Goal: Task Accomplishment & Management: Complete application form

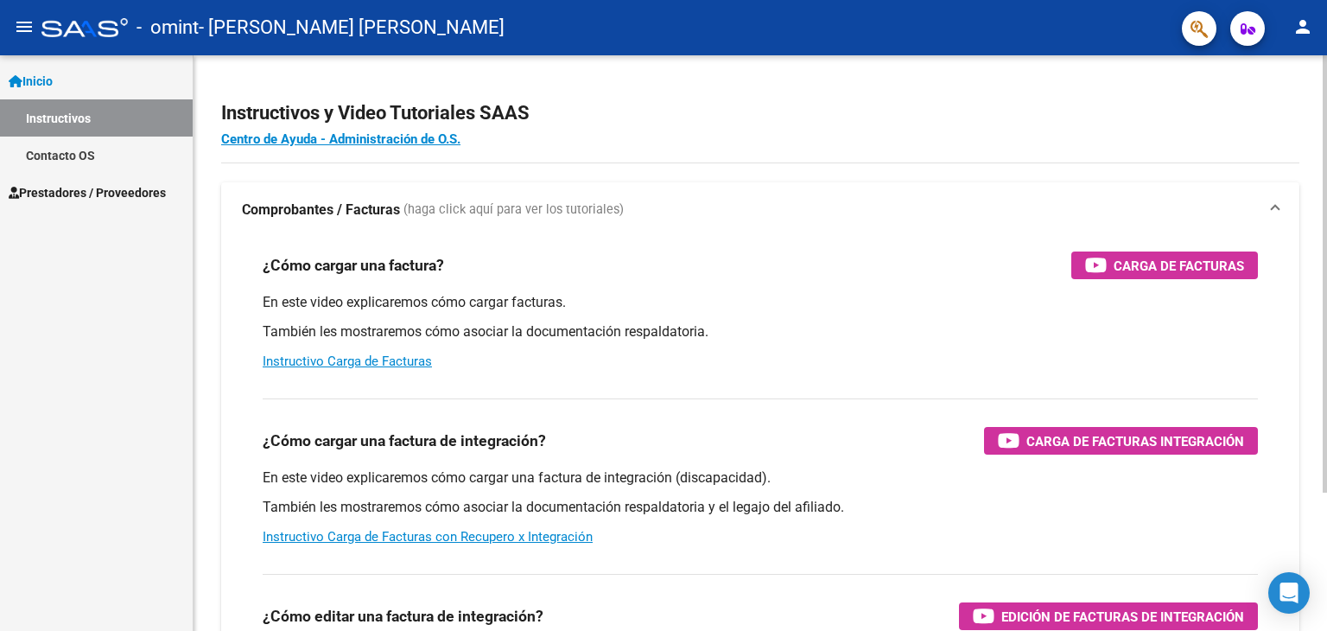
click at [1324, 333] on div at bounding box center [1325, 273] width 4 height 437
click at [91, 115] on link "Instructivos" at bounding box center [96, 117] width 193 height 37
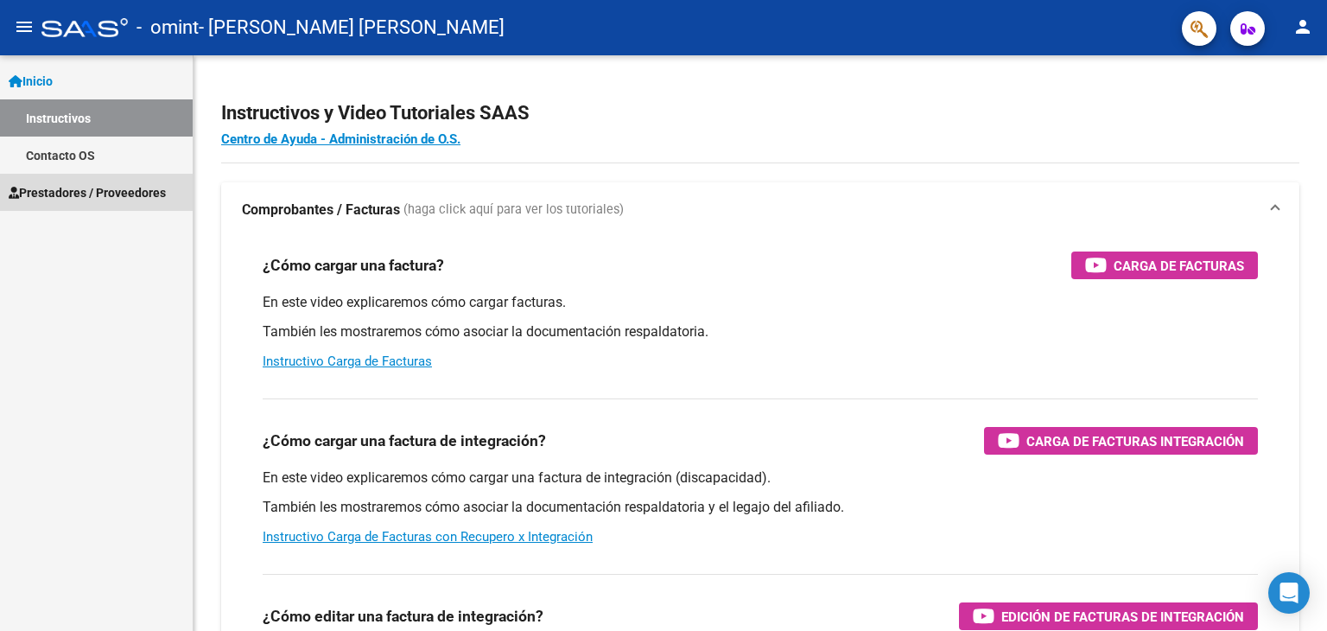
click at [95, 190] on span "Prestadores / Proveedores" at bounding box center [87, 192] width 157 height 19
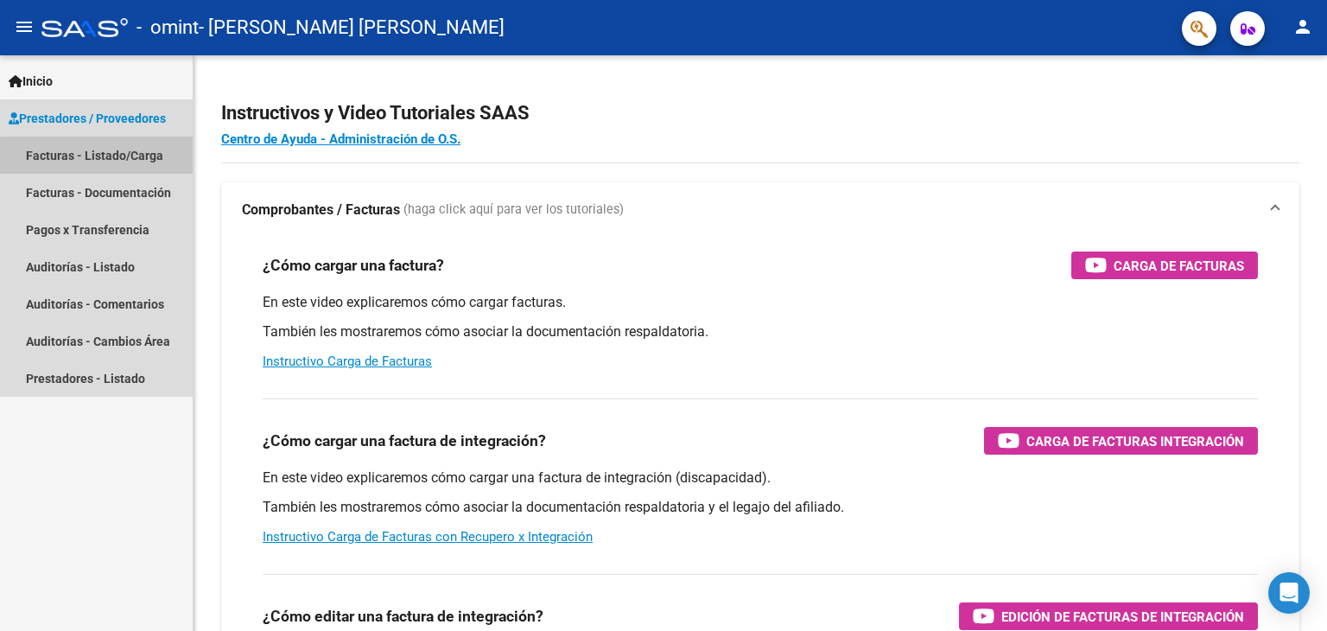
click at [138, 160] on link "Facturas - Listado/Carga" at bounding box center [96, 155] width 193 height 37
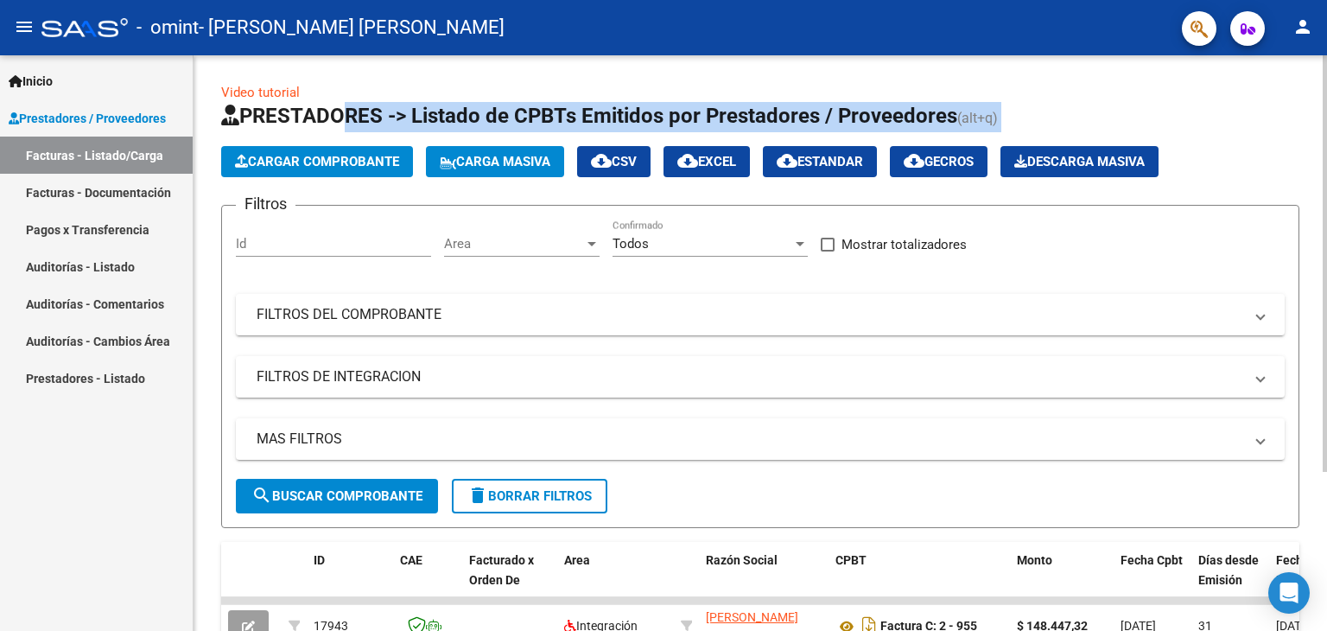
drag, startPoint x: 328, startPoint y: 144, endPoint x: 351, endPoint y: 160, distance: 27.3
click at [351, 160] on app-list-header "PRESTADORES -> Listado de CPBTs Emitidos por Prestadores / Proveedores (alt+q) …" at bounding box center [760, 315] width 1078 height 426
click at [351, 160] on span "Cargar Comprobante" at bounding box center [317, 162] width 164 height 16
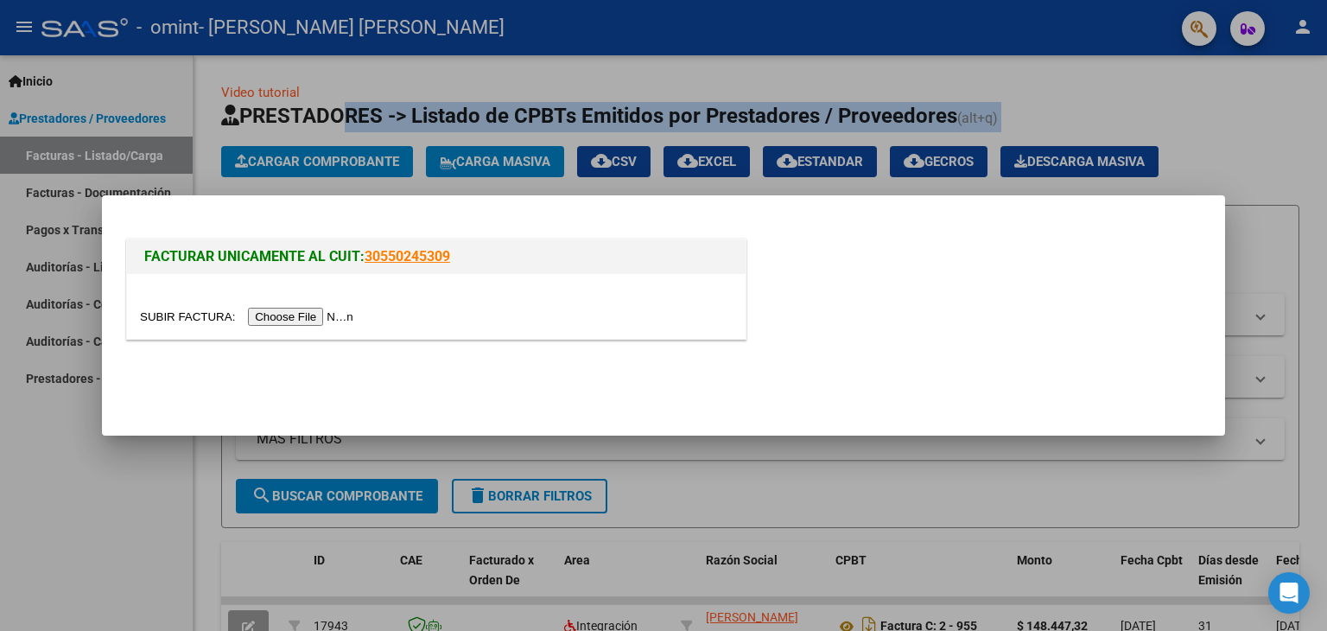
click at [339, 319] on input "file" at bounding box center [249, 317] width 219 height 18
click at [344, 321] on input "file" at bounding box center [249, 317] width 219 height 18
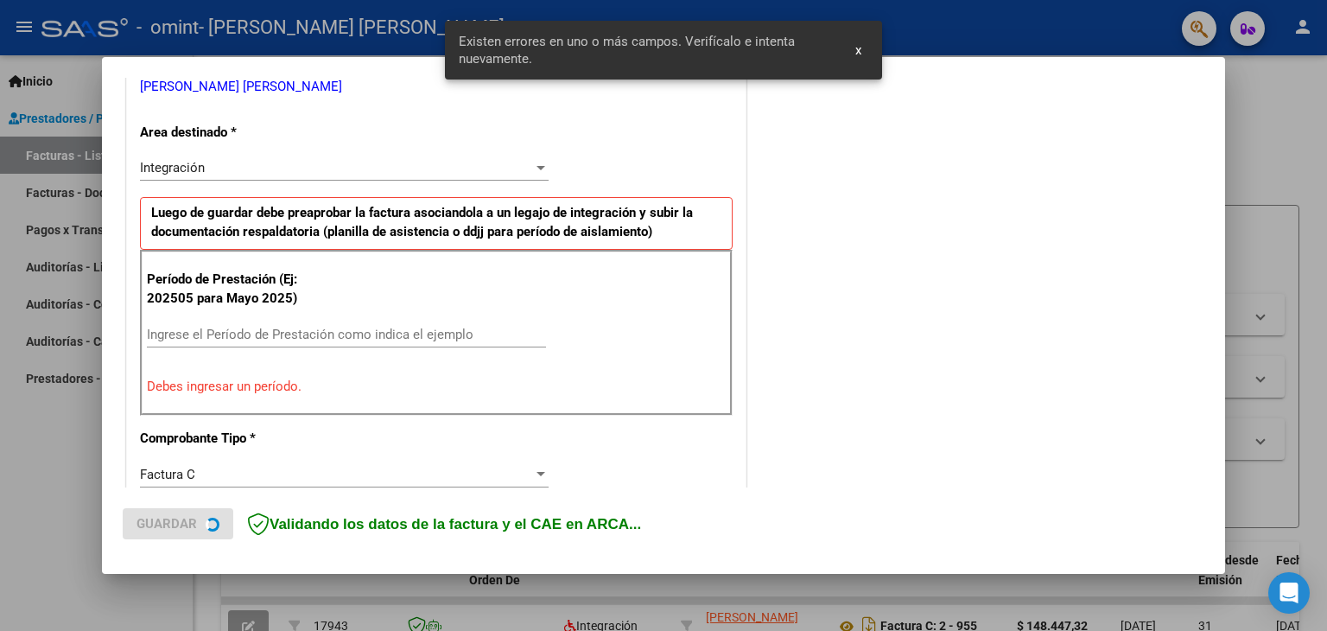
scroll to position [395, 0]
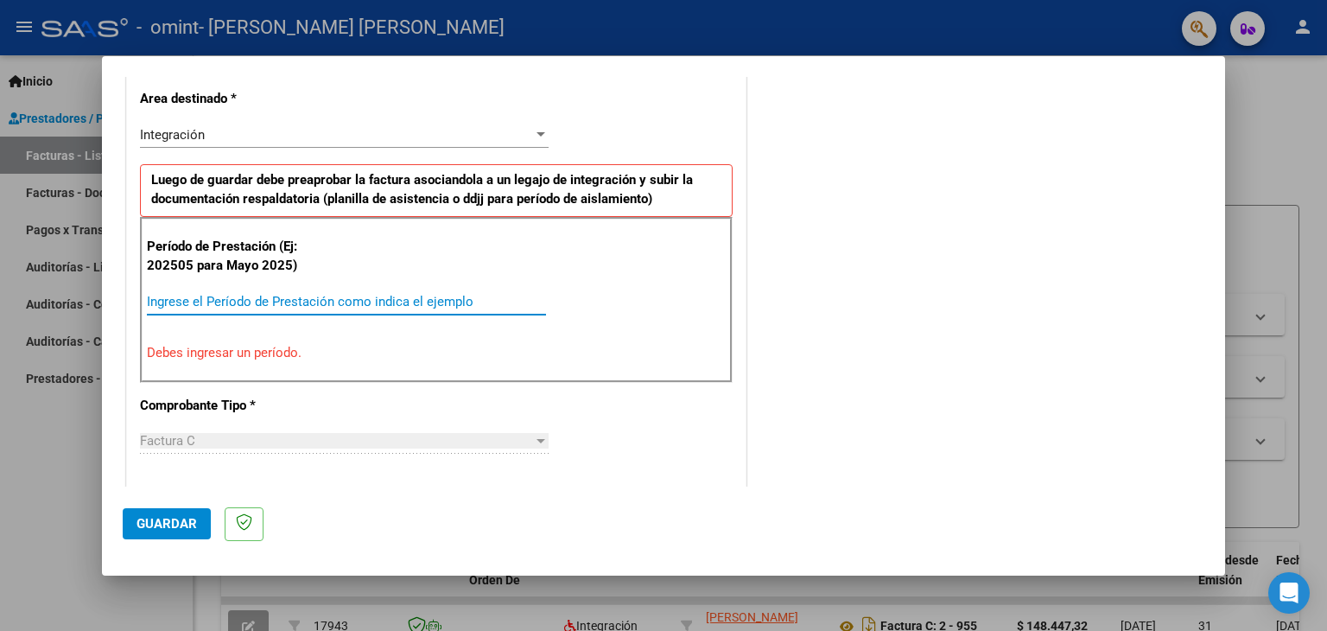
click at [384, 294] on input "Ingrese el Período de Prestación como indica el ejemplo" at bounding box center [346, 302] width 399 height 16
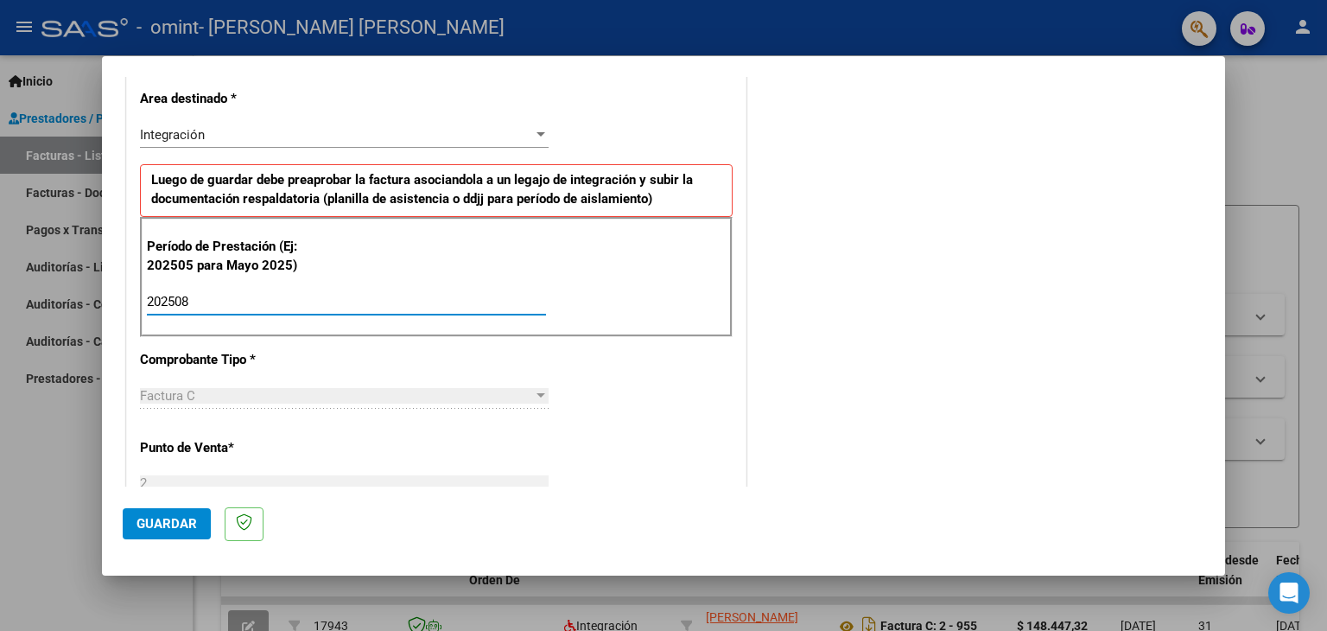
type input "202508"
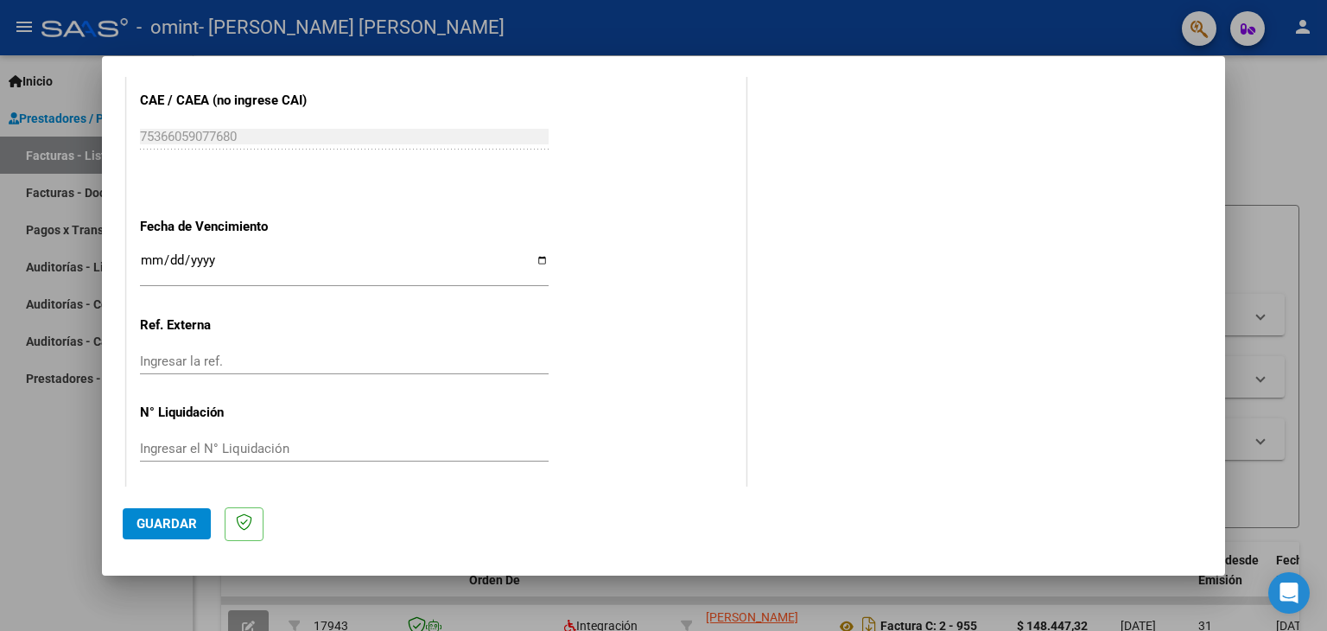
scroll to position [1109, 0]
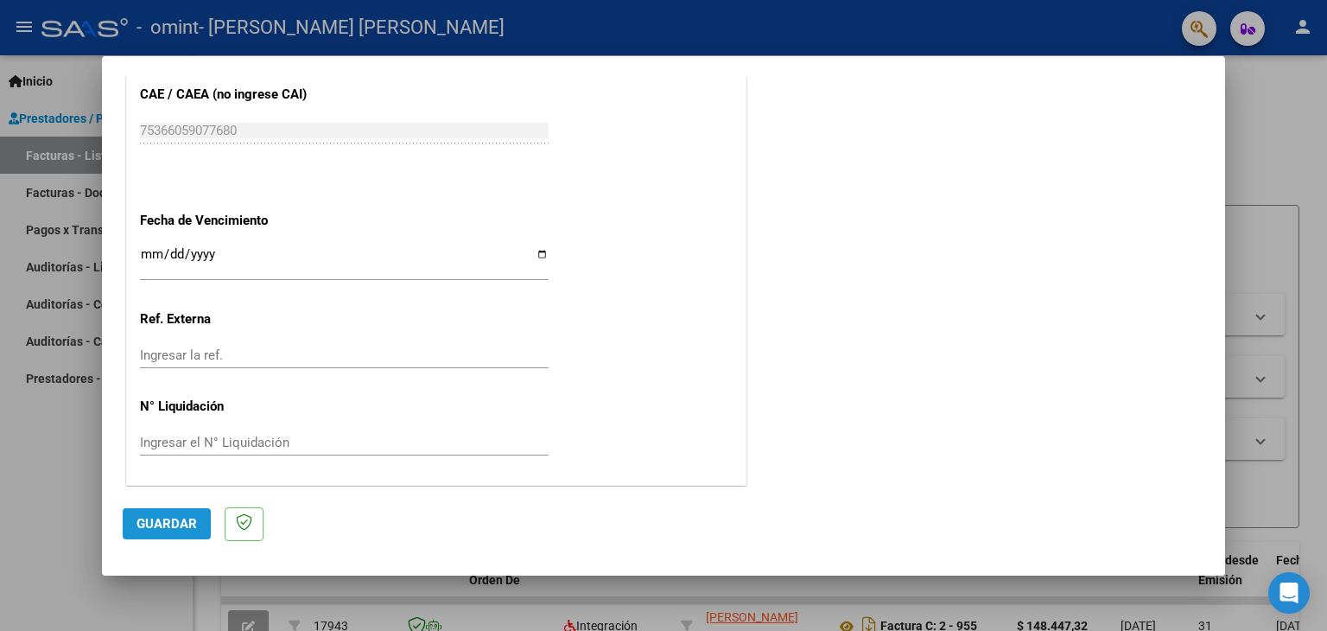
click at [171, 508] on button "Guardar" at bounding box center [167, 523] width 88 height 31
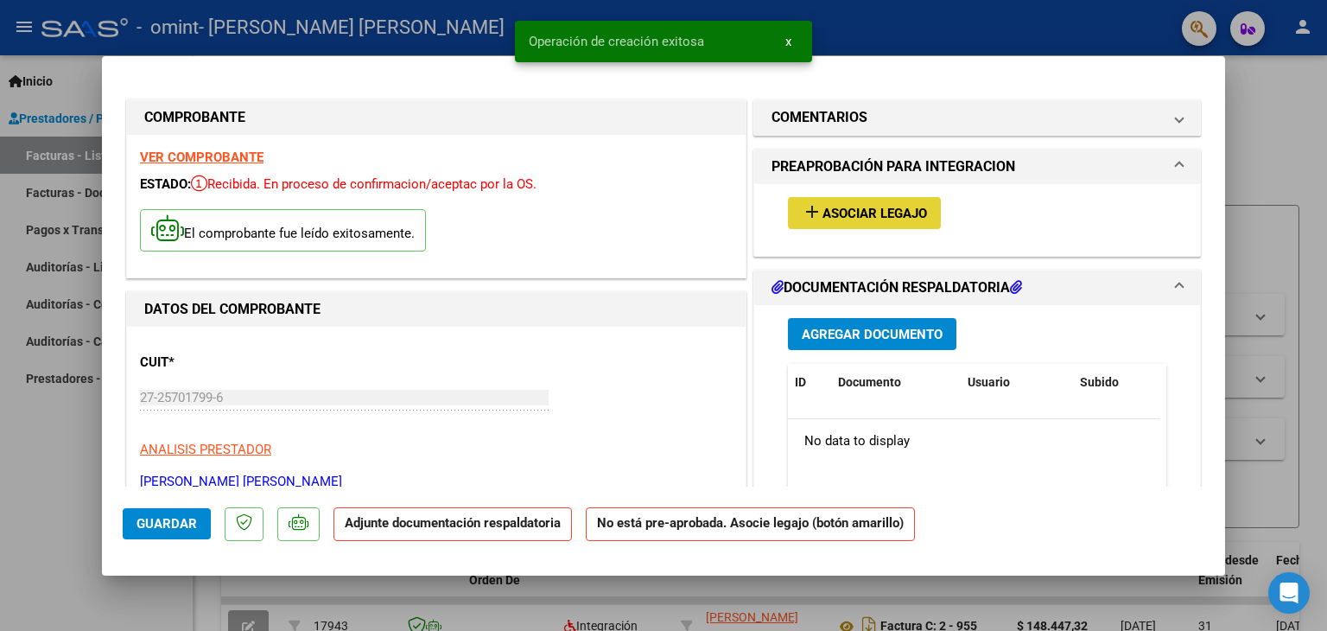
click at [874, 213] on span "Asociar Legajo" at bounding box center [875, 214] width 105 height 16
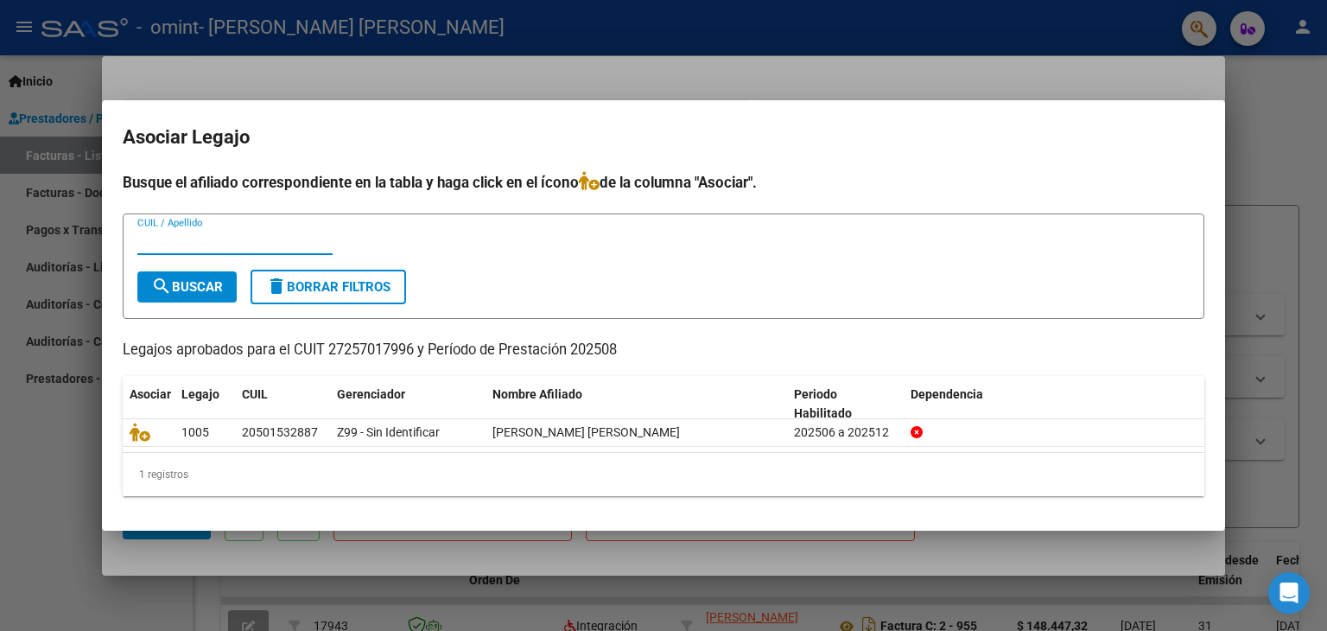
click at [210, 243] on input "CUIL / Apellido" at bounding box center [234, 241] width 195 height 16
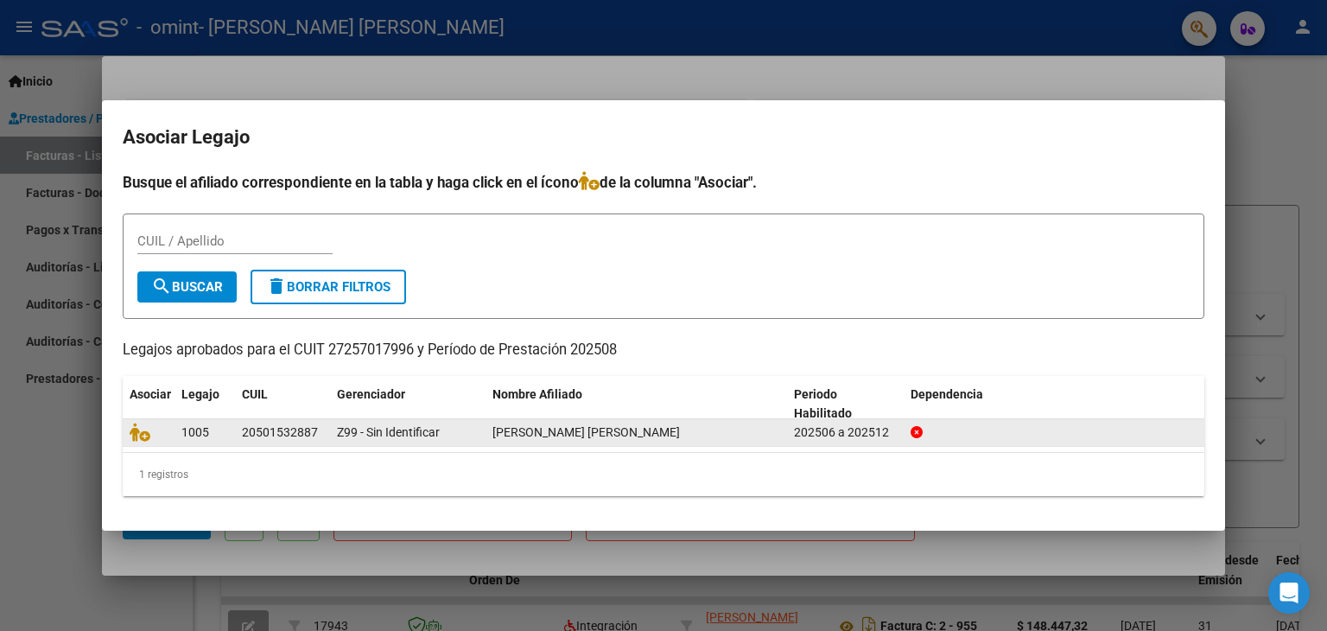
click at [498, 436] on span "[PERSON_NAME] [PERSON_NAME]" at bounding box center [587, 432] width 188 height 14
click at [601, 439] on div "[PERSON_NAME] [PERSON_NAME]" at bounding box center [637, 433] width 288 height 20
click at [359, 436] on span "Z99 - Sin Identificar" at bounding box center [388, 432] width 103 height 14
click at [142, 435] on icon at bounding box center [140, 432] width 21 height 19
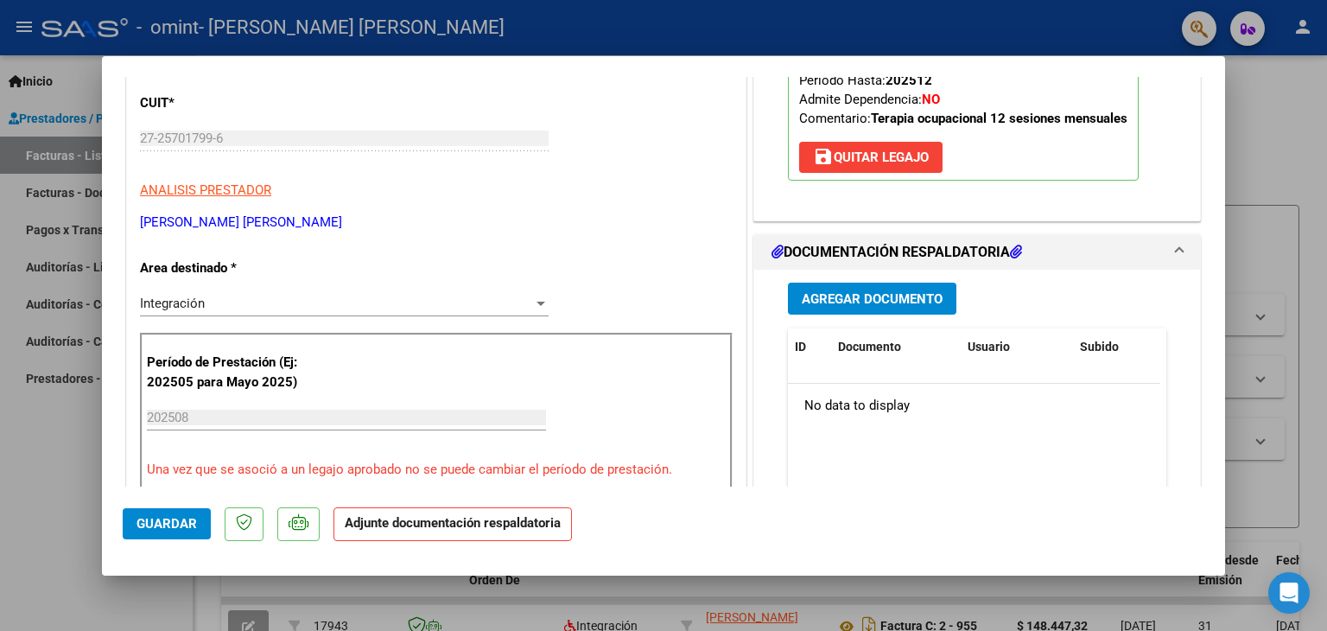
scroll to position [251, 0]
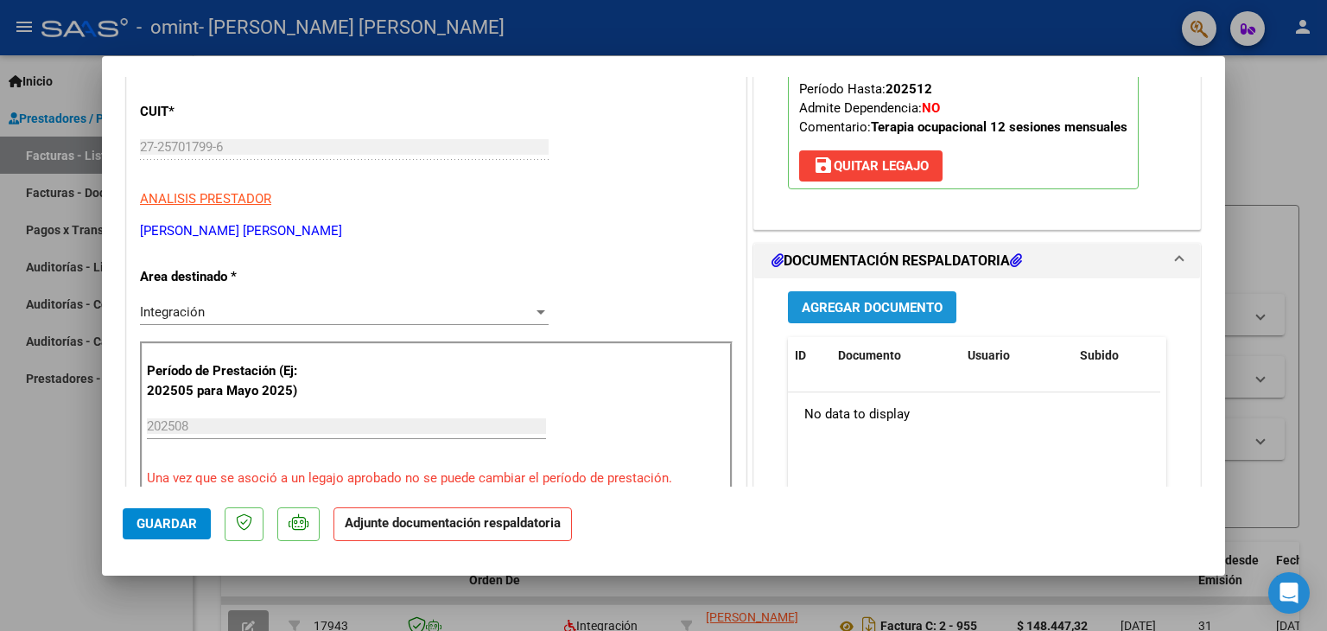
click at [911, 315] on span "Agregar Documento" at bounding box center [872, 308] width 141 height 16
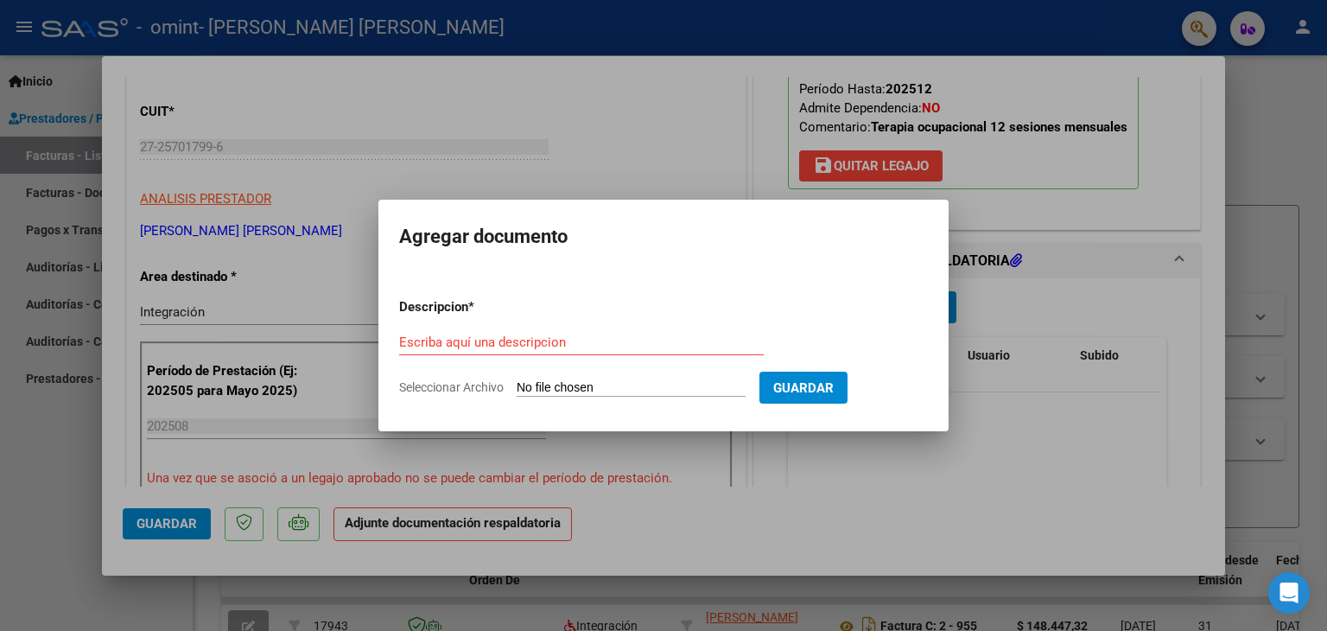
click at [661, 381] on input "Seleccionar Archivo" at bounding box center [631, 388] width 229 height 16
type input "C:\fakepath\planilla [PERSON_NAME] septiembre (1).pdf"
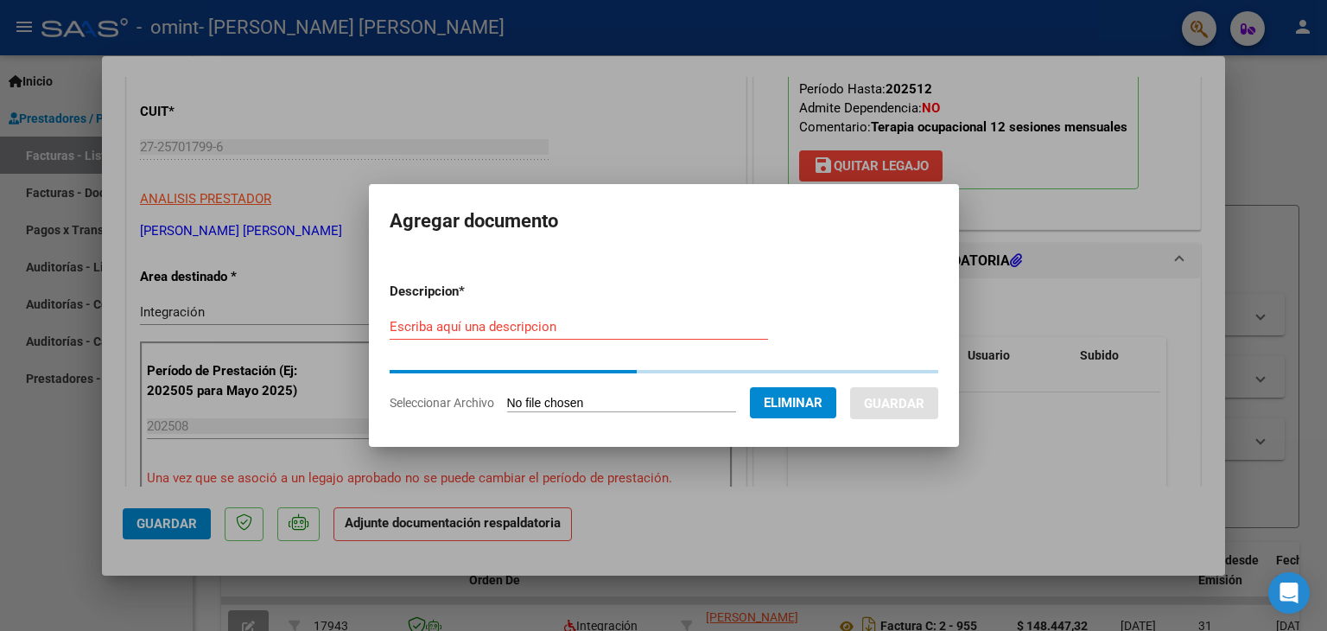
click at [581, 323] on form "Descripcion * Escriba aquí una descripcion Seleccionar Archivo Eliminar Guardar" at bounding box center [664, 347] width 549 height 157
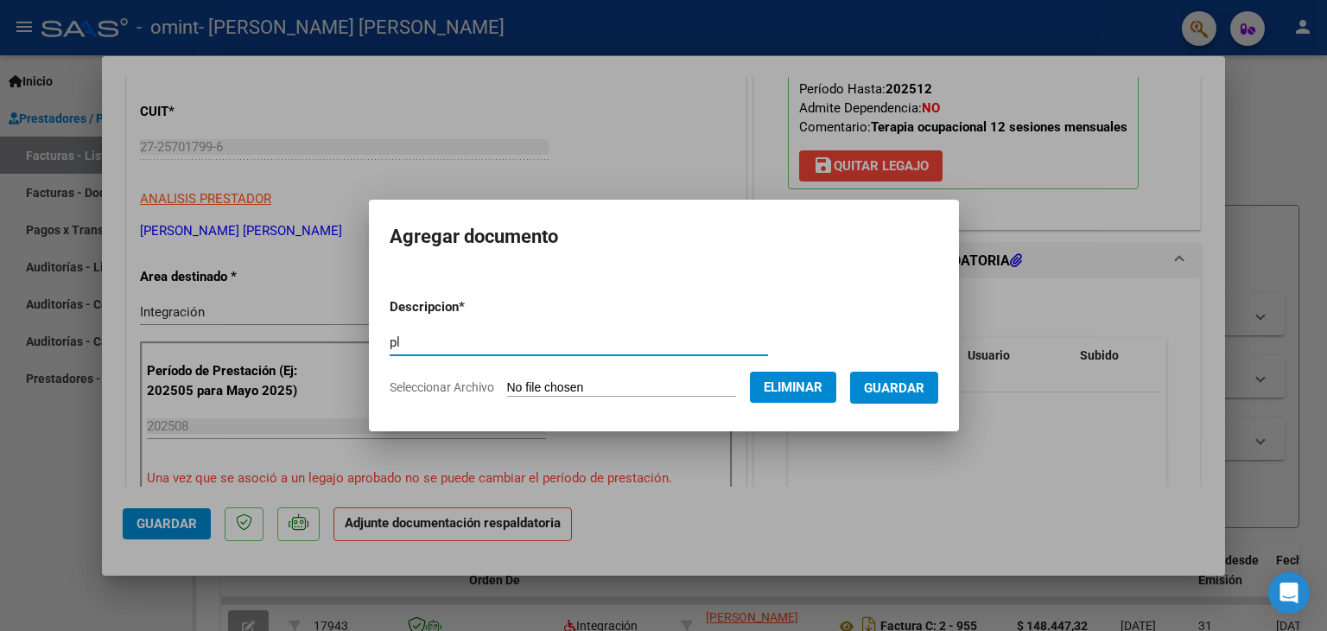
type input "p"
type input "asistencia agosto"
click at [906, 381] on span "Guardar" at bounding box center [894, 388] width 60 height 16
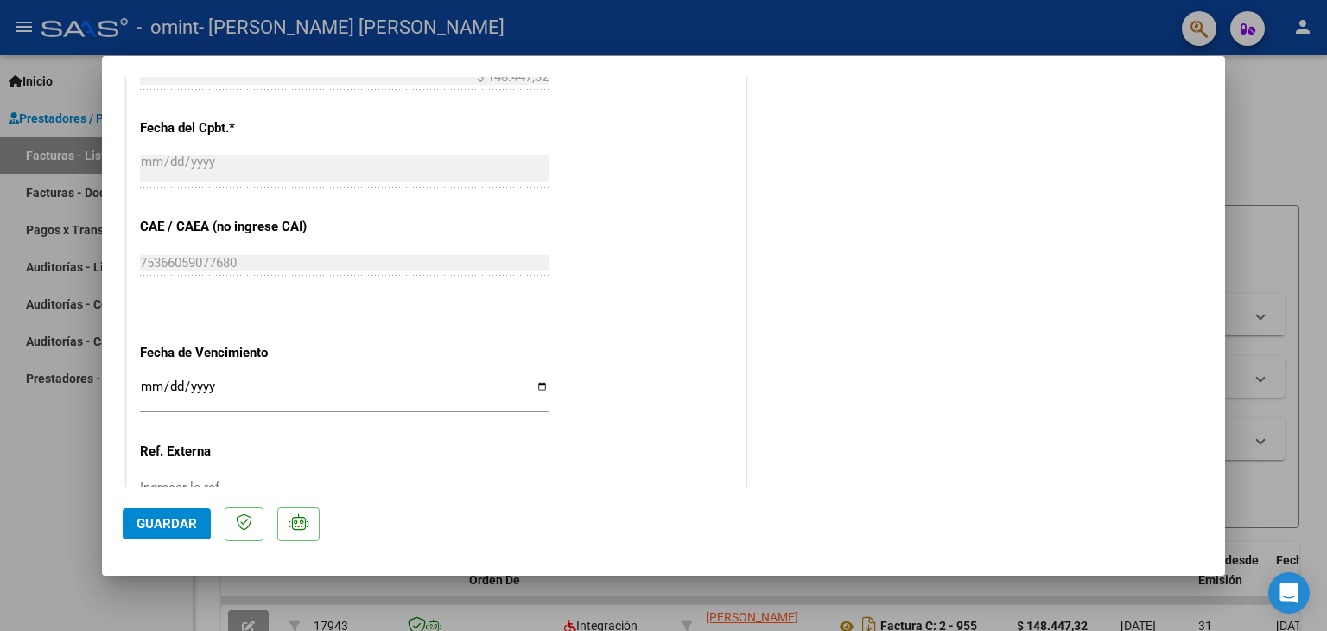
scroll to position [1135, 0]
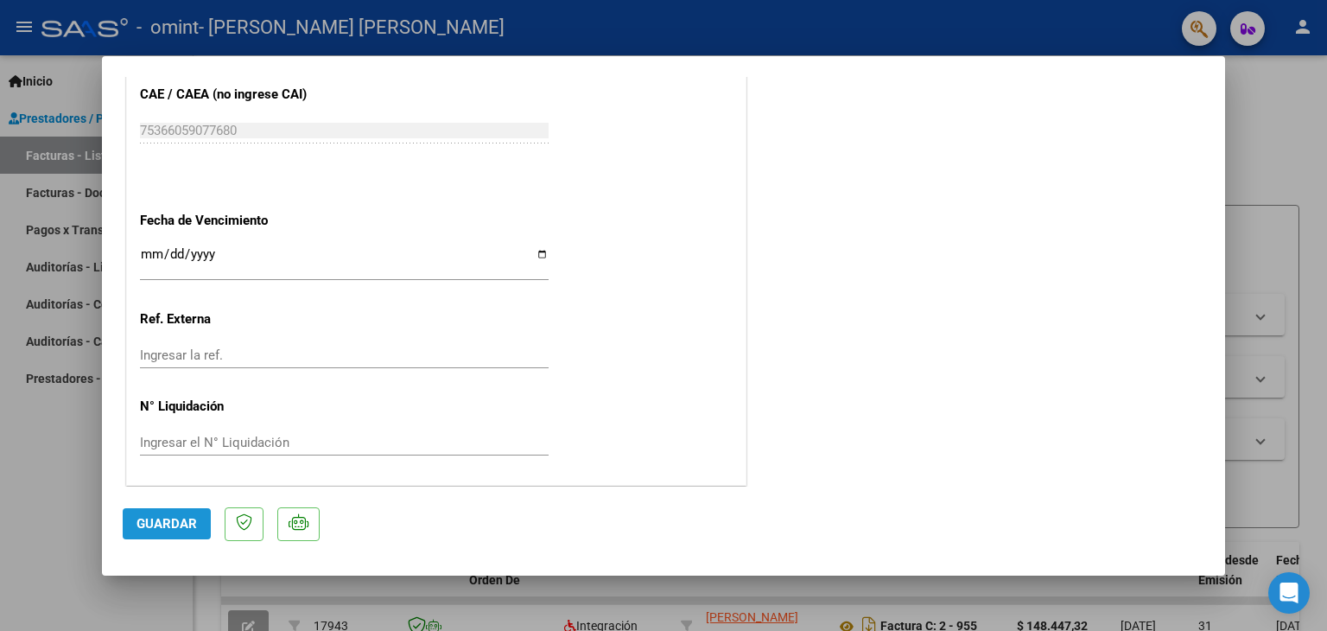
click at [169, 524] on span "Guardar" at bounding box center [167, 524] width 60 height 16
click at [1280, 139] on div at bounding box center [663, 315] width 1327 height 631
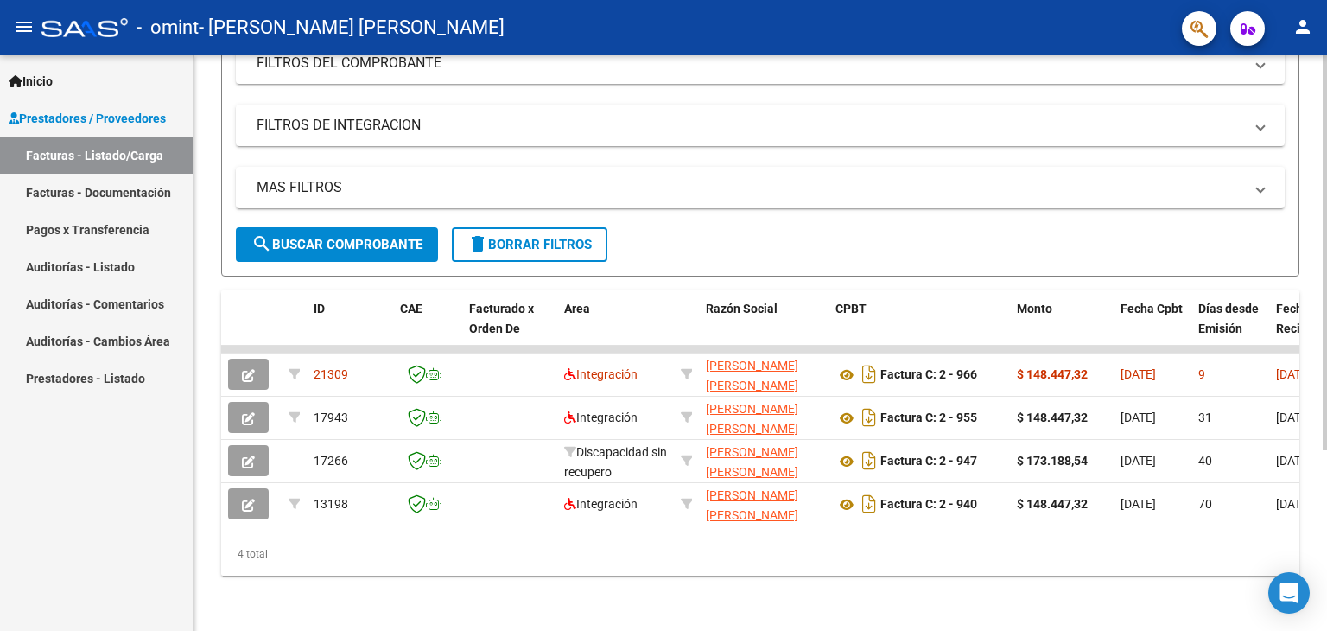
scroll to position [263, 0]
click at [1324, 421] on div at bounding box center [1325, 432] width 4 height 395
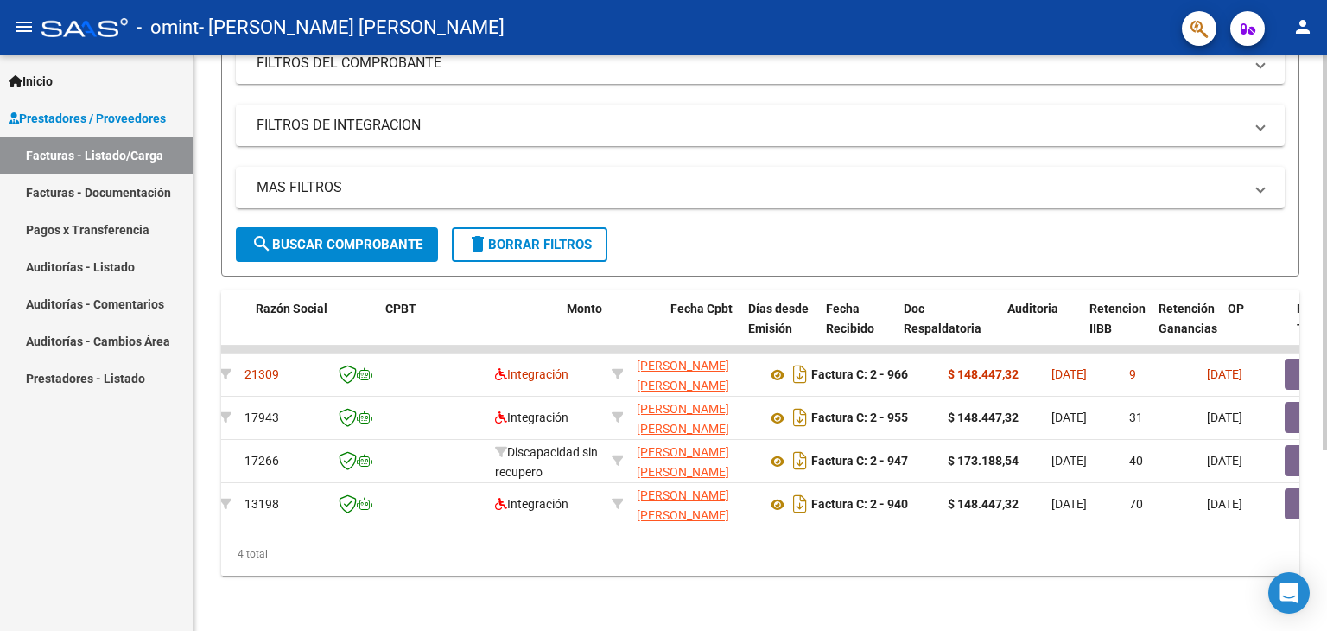
scroll to position [0, 0]
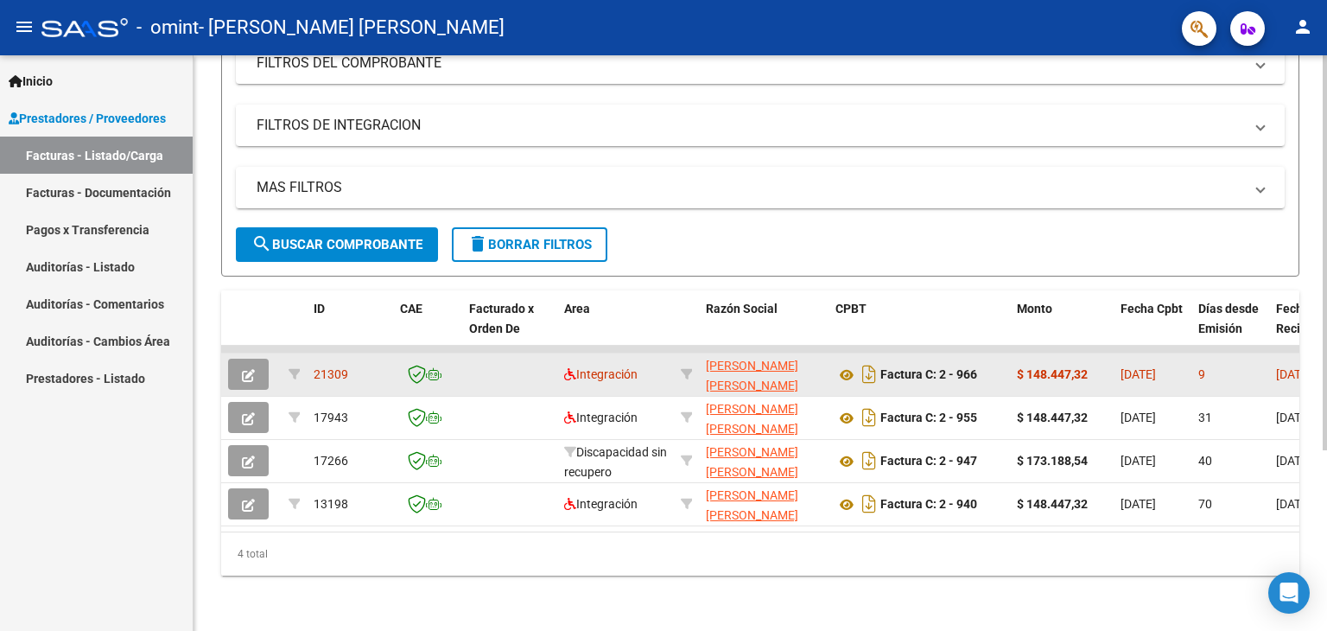
click at [248, 369] on icon "button" at bounding box center [248, 375] width 13 height 13
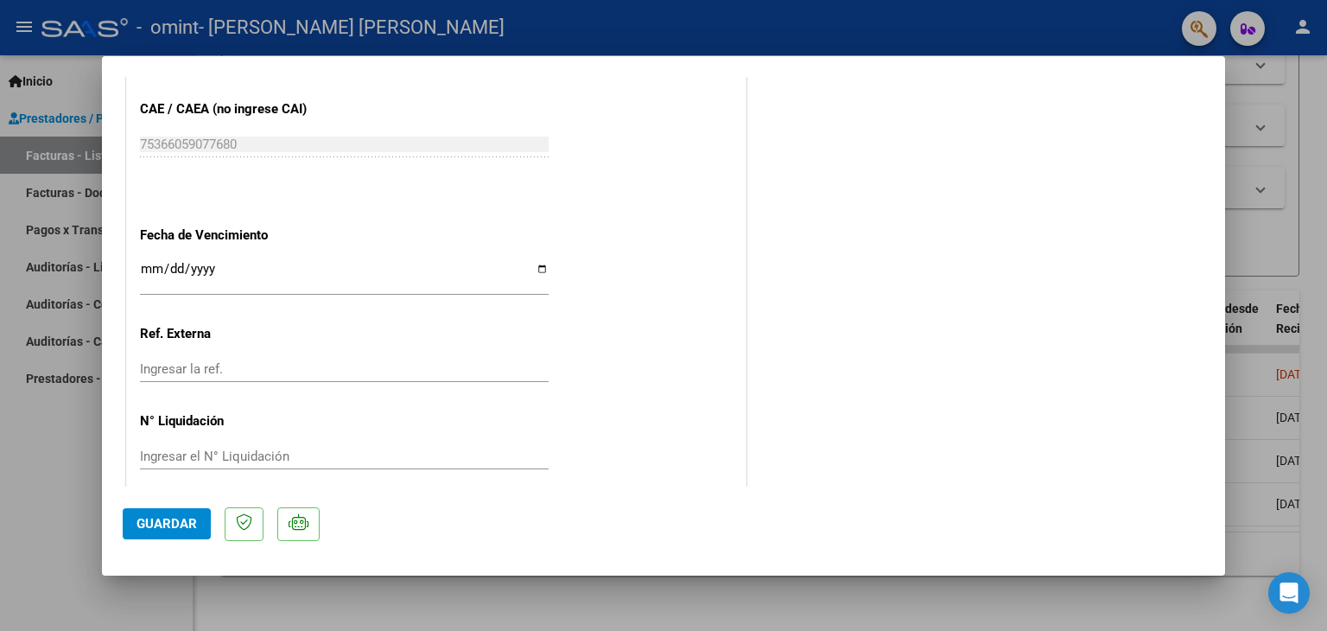
scroll to position [1071, 0]
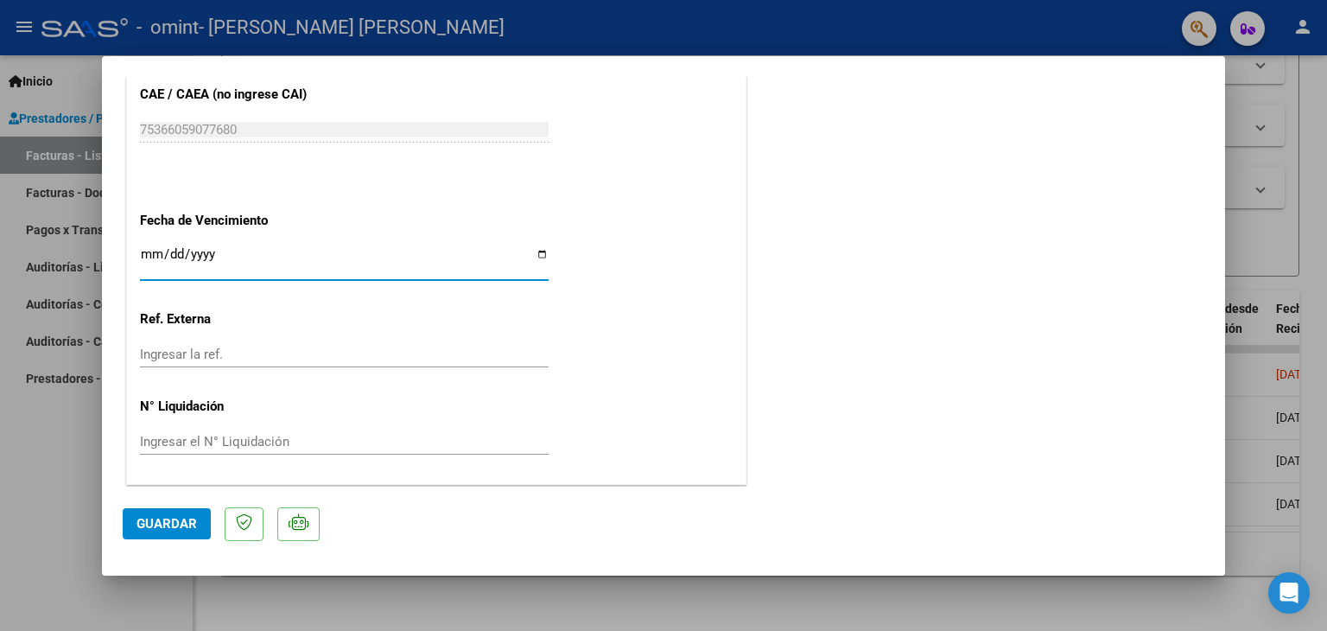
click at [535, 247] on input "Ingresar la fecha" at bounding box center [344, 261] width 409 height 28
type input "[DATE]"
click at [179, 516] on span "Guardar" at bounding box center [167, 524] width 60 height 16
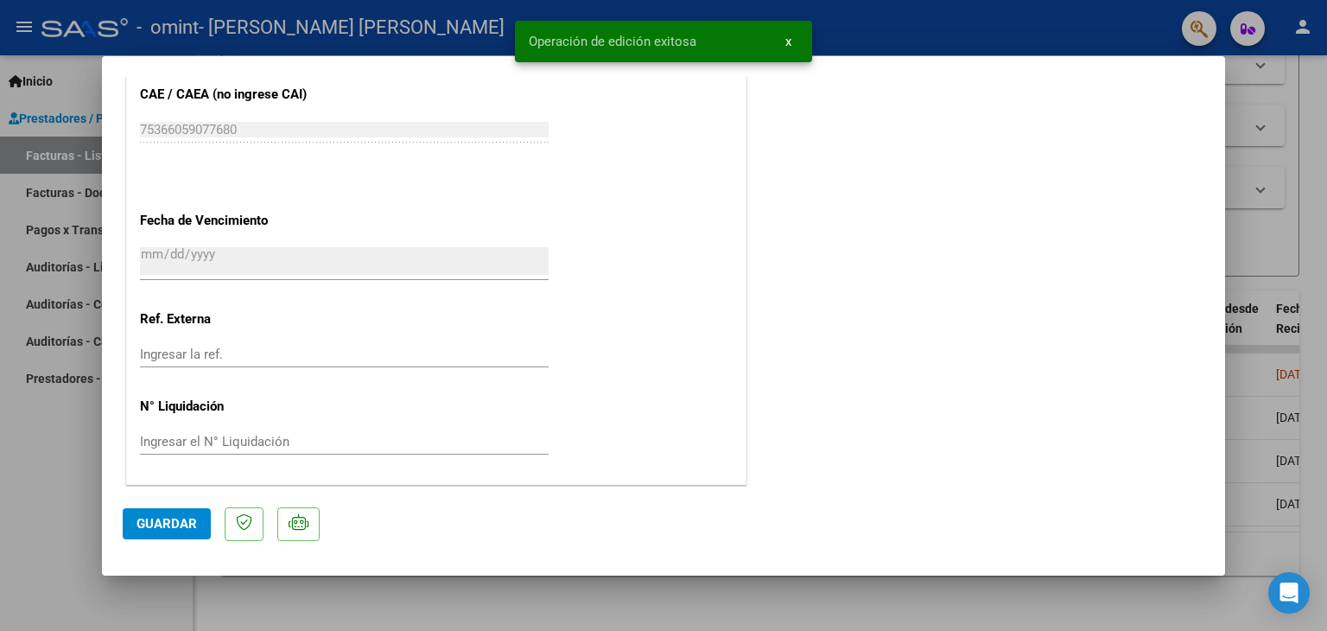
click at [1296, 232] on div at bounding box center [663, 315] width 1327 height 631
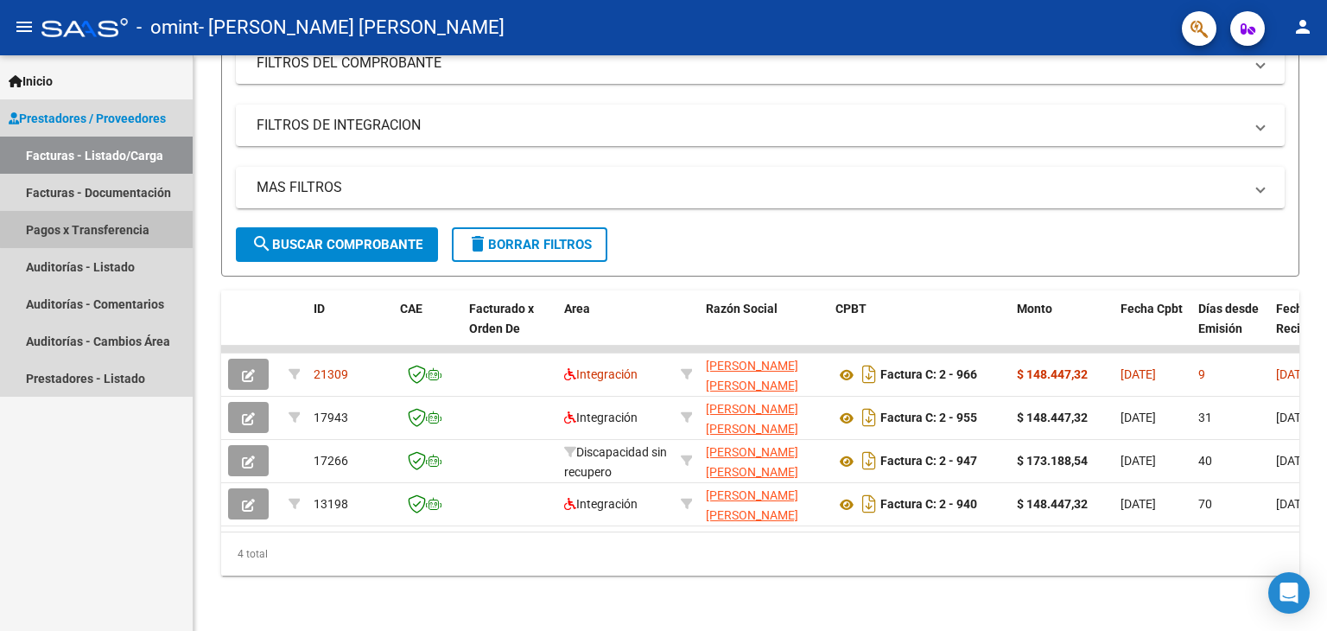
click at [111, 228] on link "Pagos x Transferencia" at bounding box center [96, 229] width 193 height 37
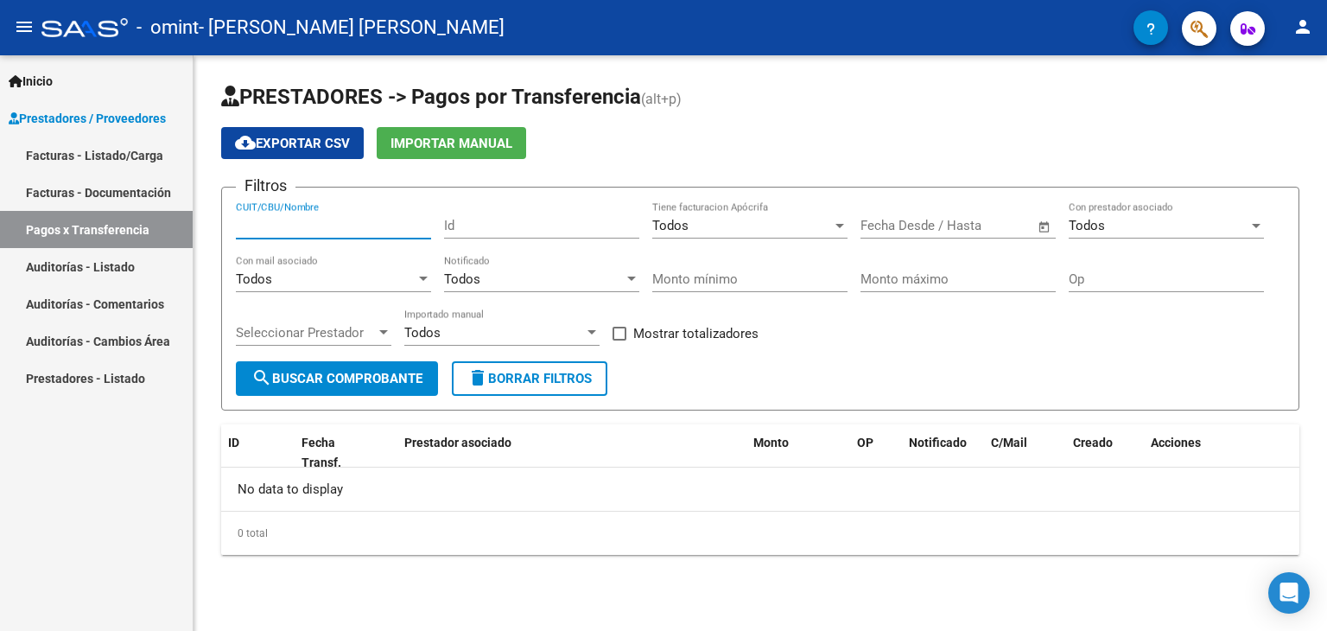
click at [375, 226] on input "CUIT/CBU/Nombre" at bounding box center [333, 226] width 195 height 16
click at [390, 276] on div "Todos" at bounding box center [326, 279] width 180 height 16
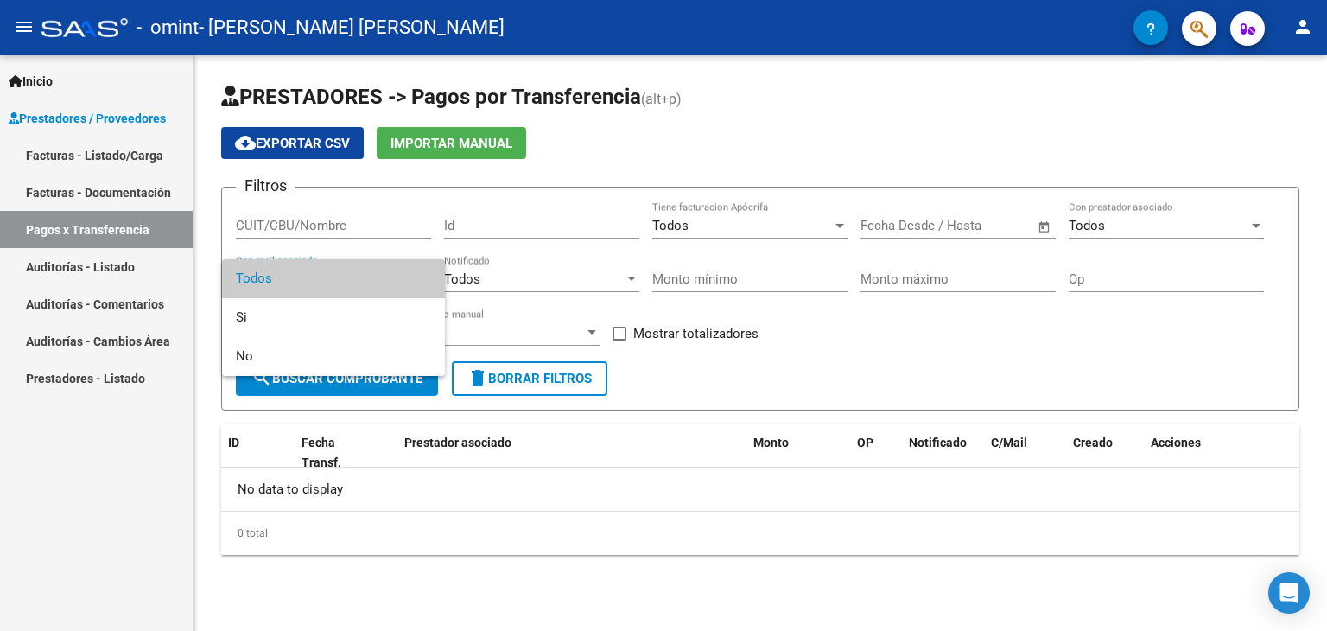
click at [390, 276] on span "Todos" at bounding box center [333, 278] width 195 height 39
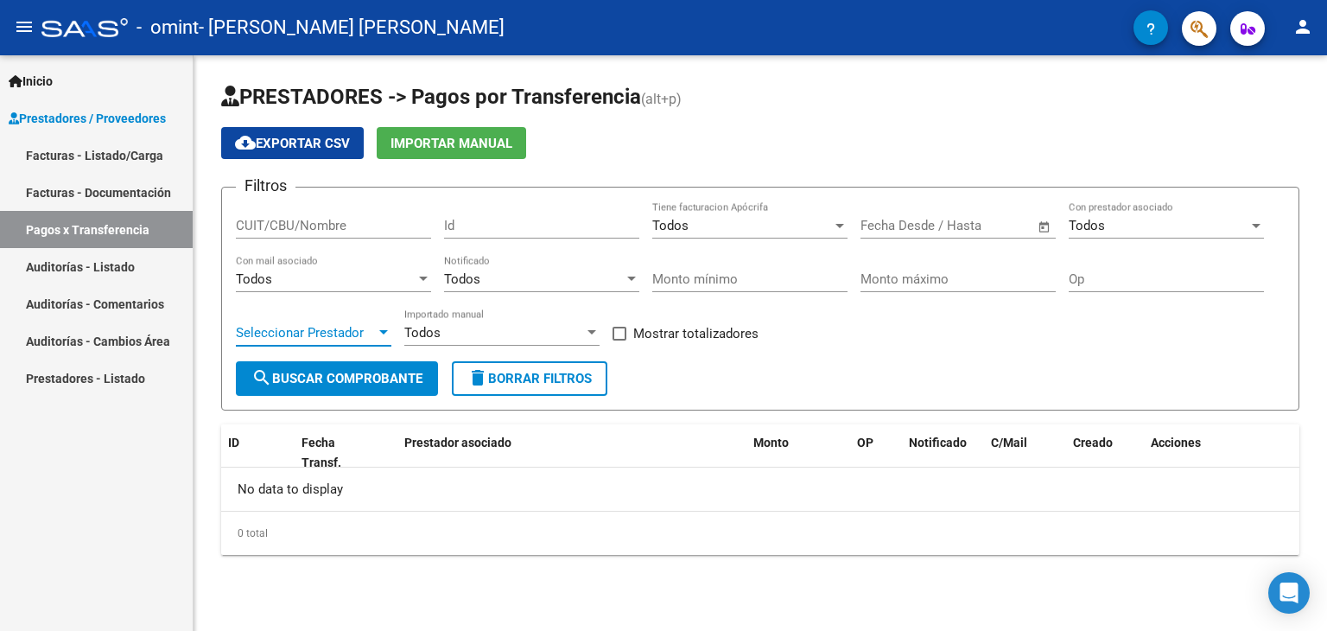
click at [379, 327] on div at bounding box center [384, 333] width 16 height 14
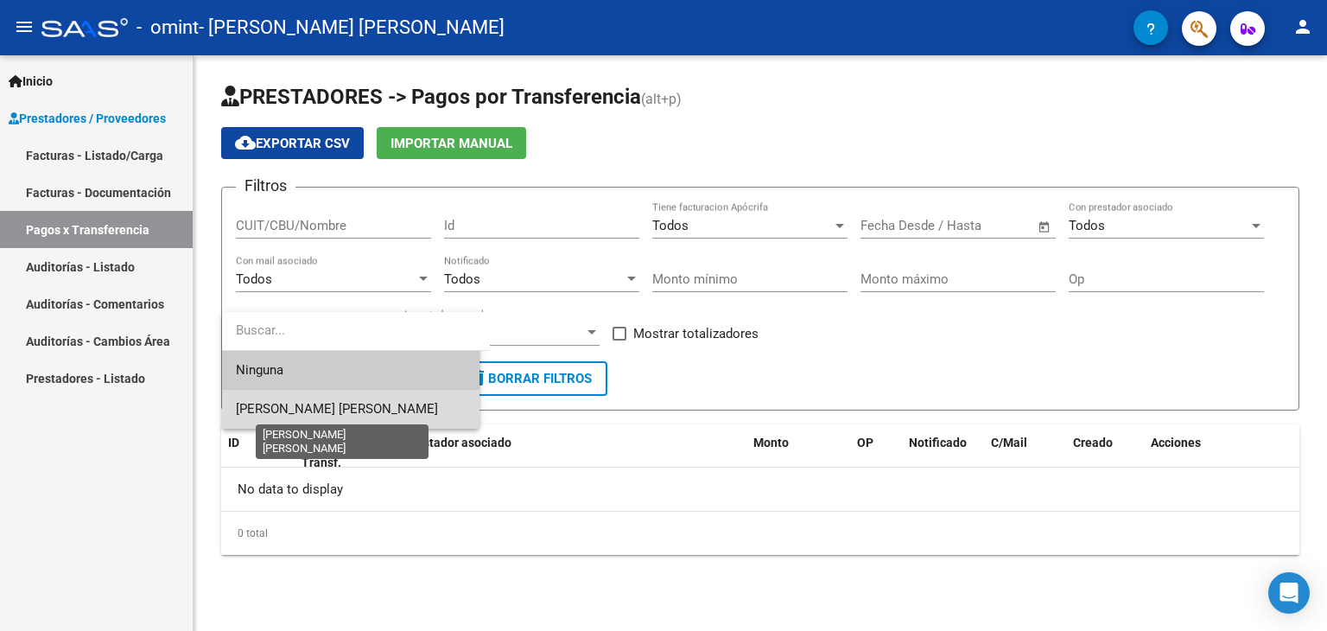
click at [368, 408] on span "[PERSON_NAME] [PERSON_NAME]" at bounding box center [337, 409] width 202 height 16
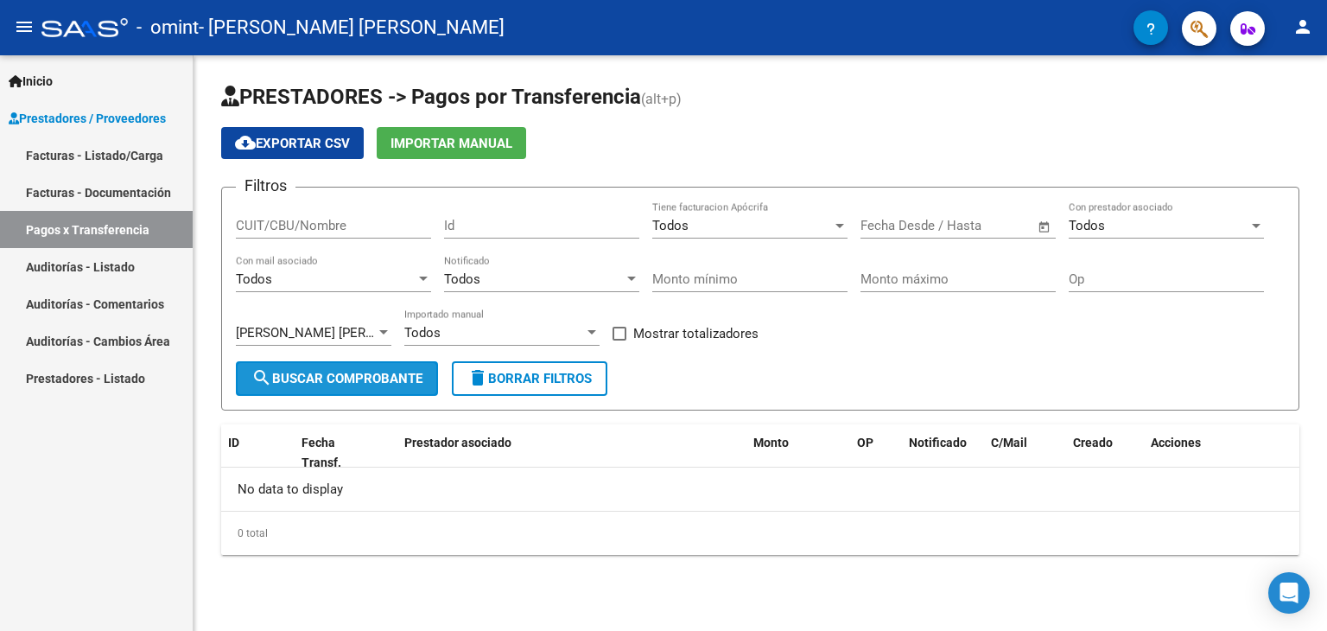
click at [367, 381] on span "search Buscar Comprobante" at bounding box center [336, 379] width 171 height 16
click at [351, 212] on div "CUIT/CBU/Nombre" at bounding box center [333, 219] width 195 height 37
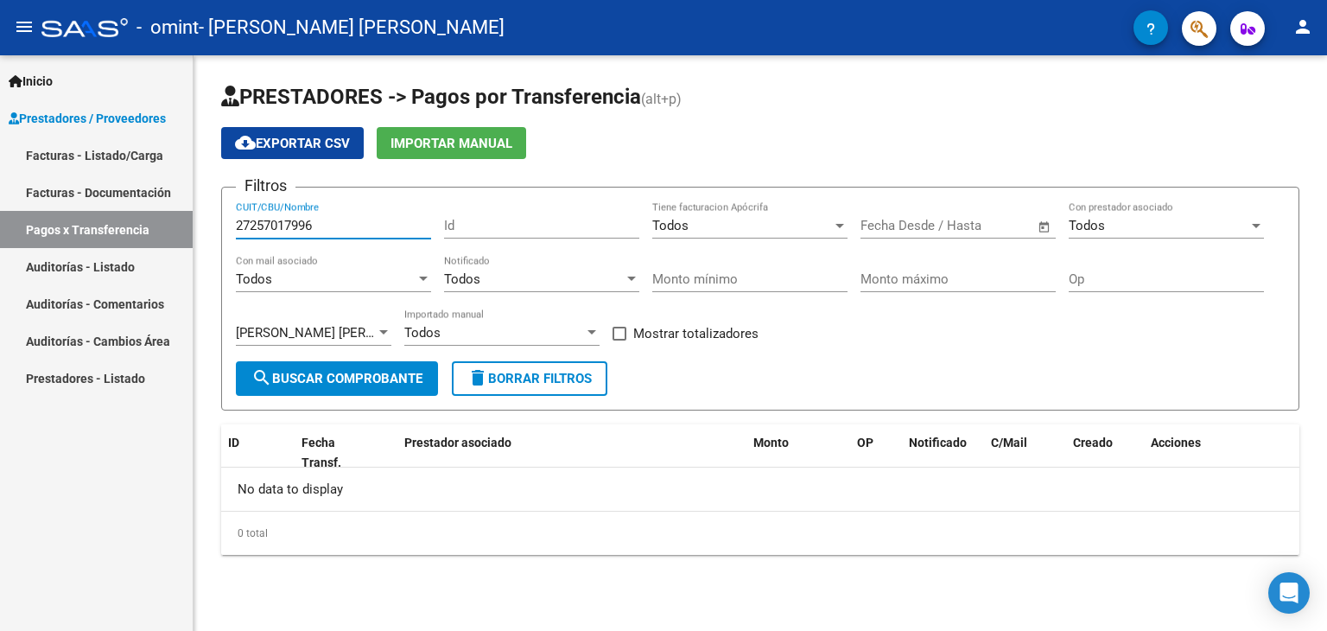
type input "27257017996"
click at [344, 371] on span "search Buscar Comprobante" at bounding box center [336, 379] width 171 height 16
